Goal: Obtain resource: Download file/media

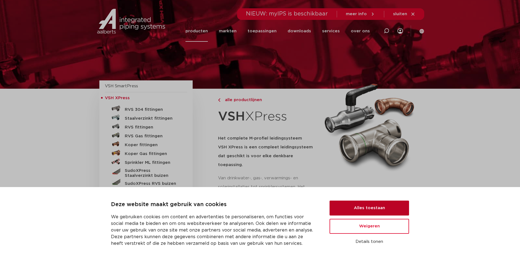
click at [358, 208] on button "Alles toestaan" at bounding box center [369, 207] width 79 height 15
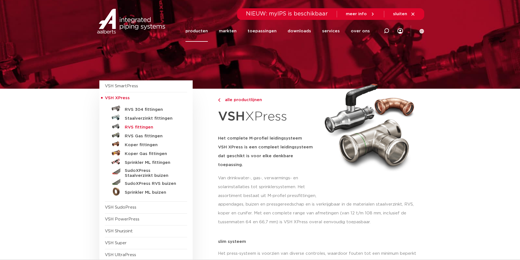
click at [146, 126] on h5 "RVS fittingen" at bounding box center [152, 127] width 55 height 5
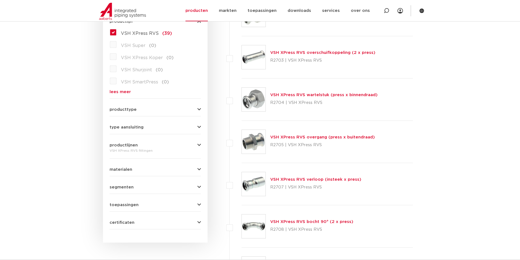
scroll to position [276, 0]
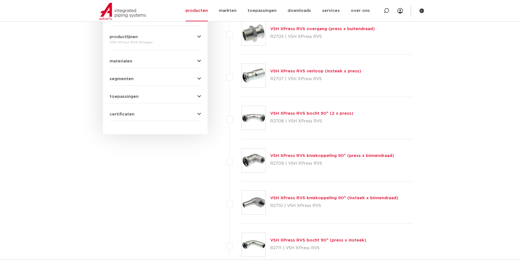
click at [294, 115] on link "VSH XPress RVS bocht 90° (2 x press)" at bounding box center [311, 113] width 83 height 4
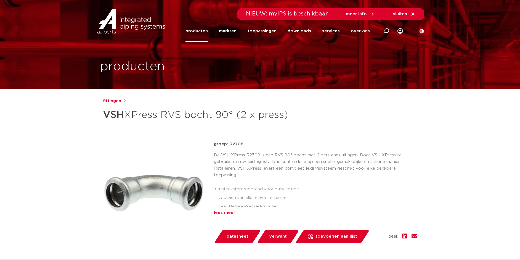
click at [221, 214] on div "lees meer" at bounding box center [315, 212] width 203 height 7
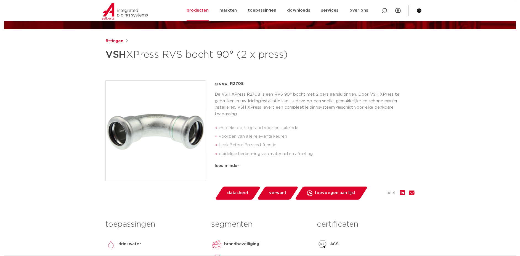
scroll to position [110, 0]
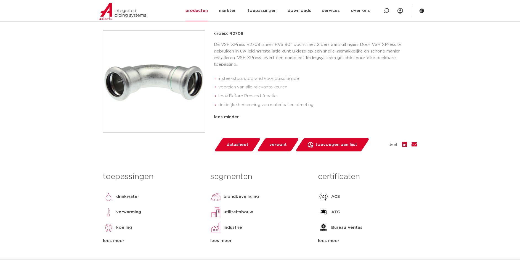
click at [236, 146] on span "datasheet" at bounding box center [238, 144] width 22 height 9
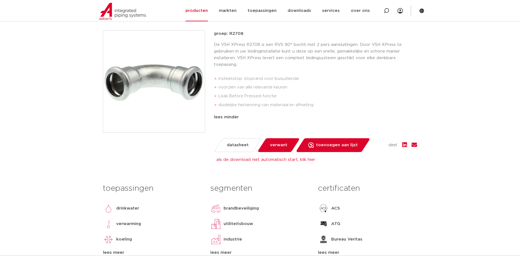
scroll to position [0, 0]
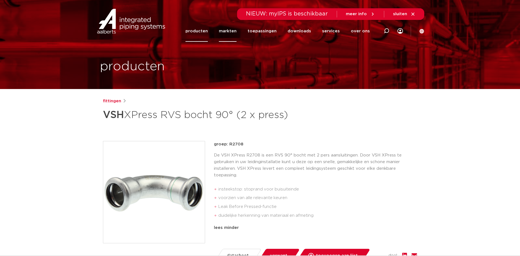
click at [228, 30] on link "markten" at bounding box center [228, 30] width 18 height 21
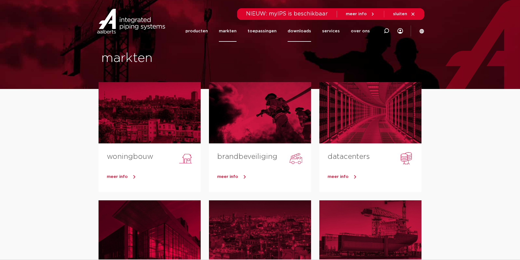
click at [302, 29] on link "downloads" at bounding box center [299, 30] width 23 height 21
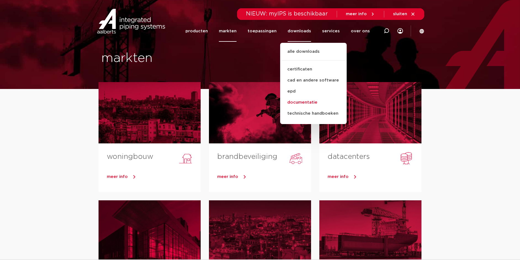
click at [306, 102] on link "documentatie" at bounding box center [313, 102] width 67 height 11
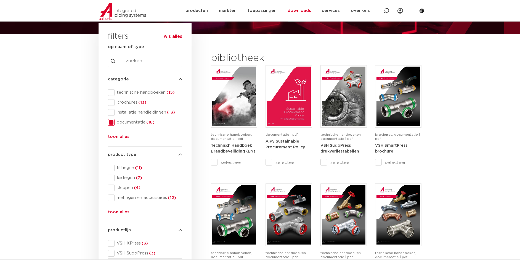
scroll to position [55, 0]
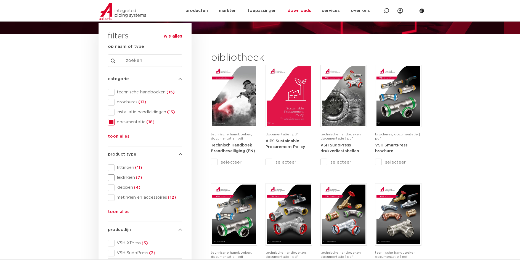
click at [126, 178] on span "leidingen (7)" at bounding box center [149, 178] width 68 height 6
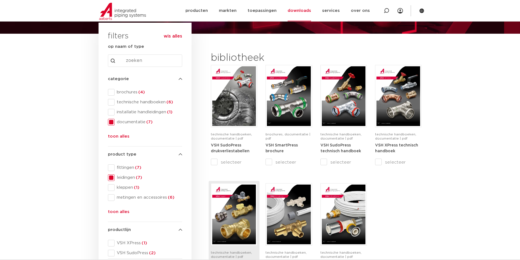
scroll to position [110, 0]
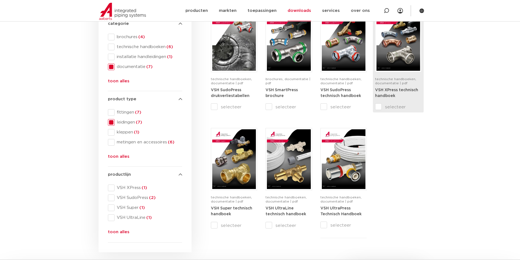
click at [391, 90] on strong "VSH XPress technisch handboek" at bounding box center [396, 93] width 43 height 10
